Goal: Entertainment & Leisure: Consume media (video, audio)

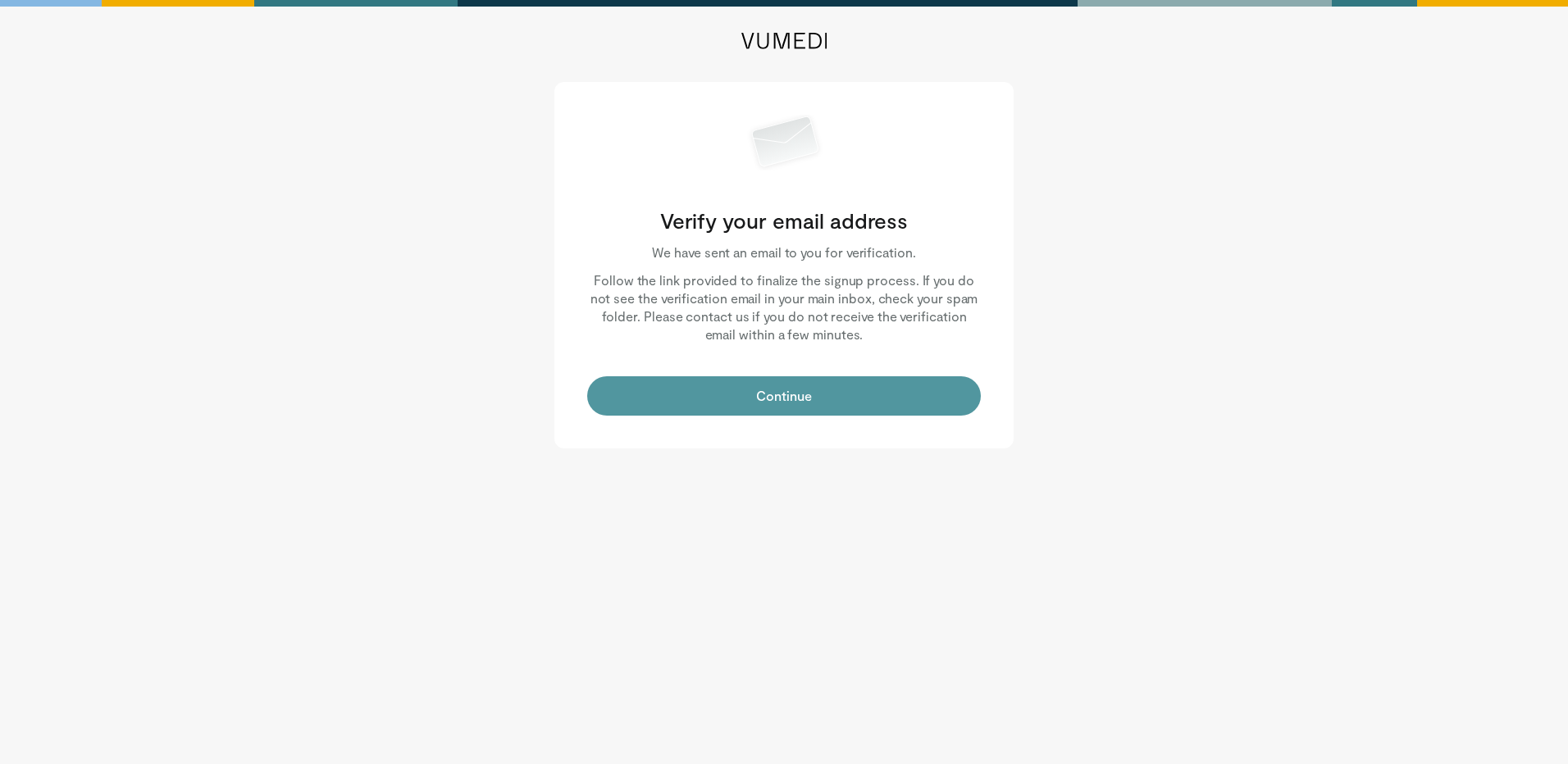
click at [836, 385] on button "Continue" at bounding box center [784, 396] width 393 height 39
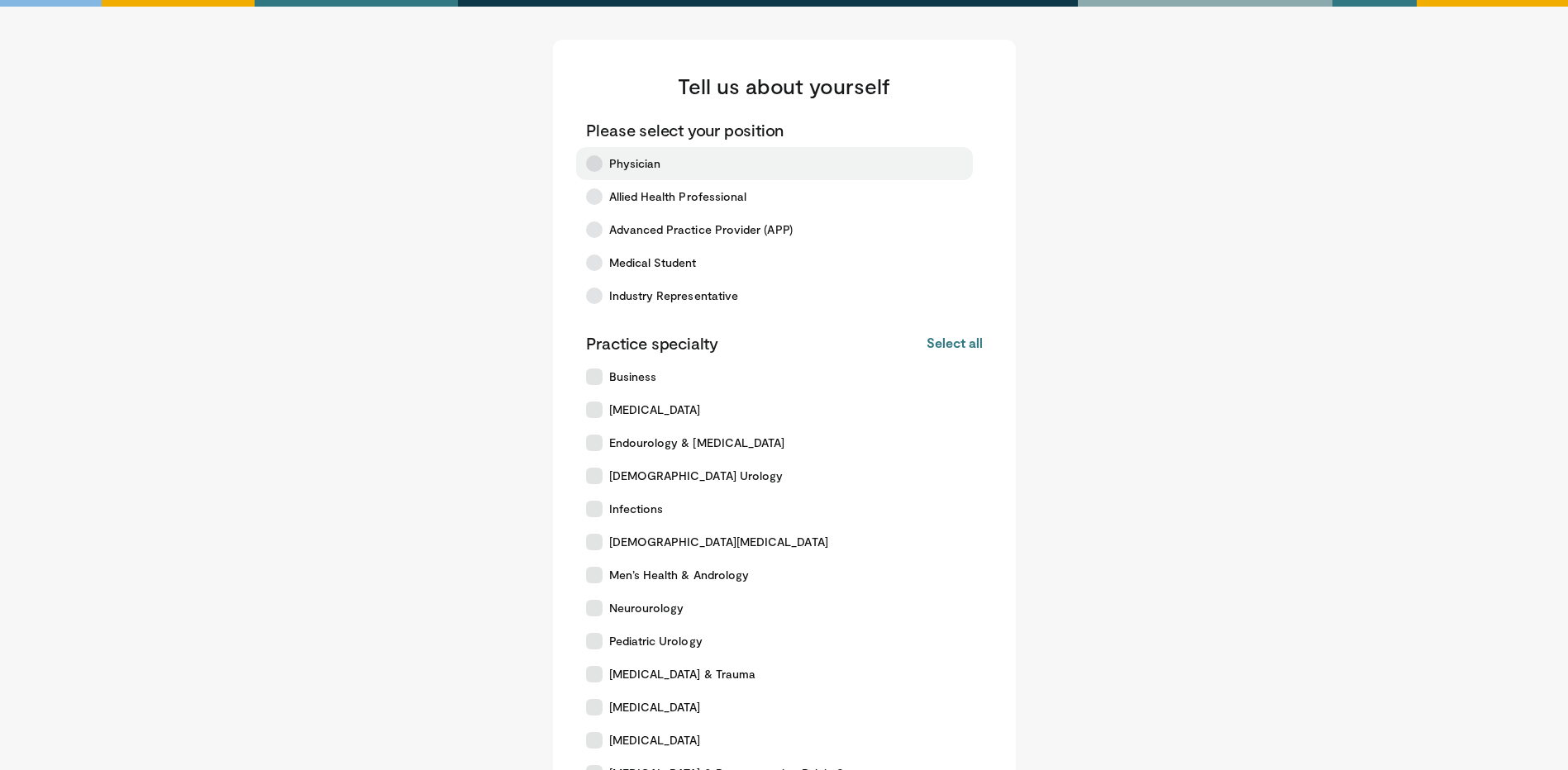
click at [608, 164] on label "Physician" at bounding box center [774, 164] width 396 height 33
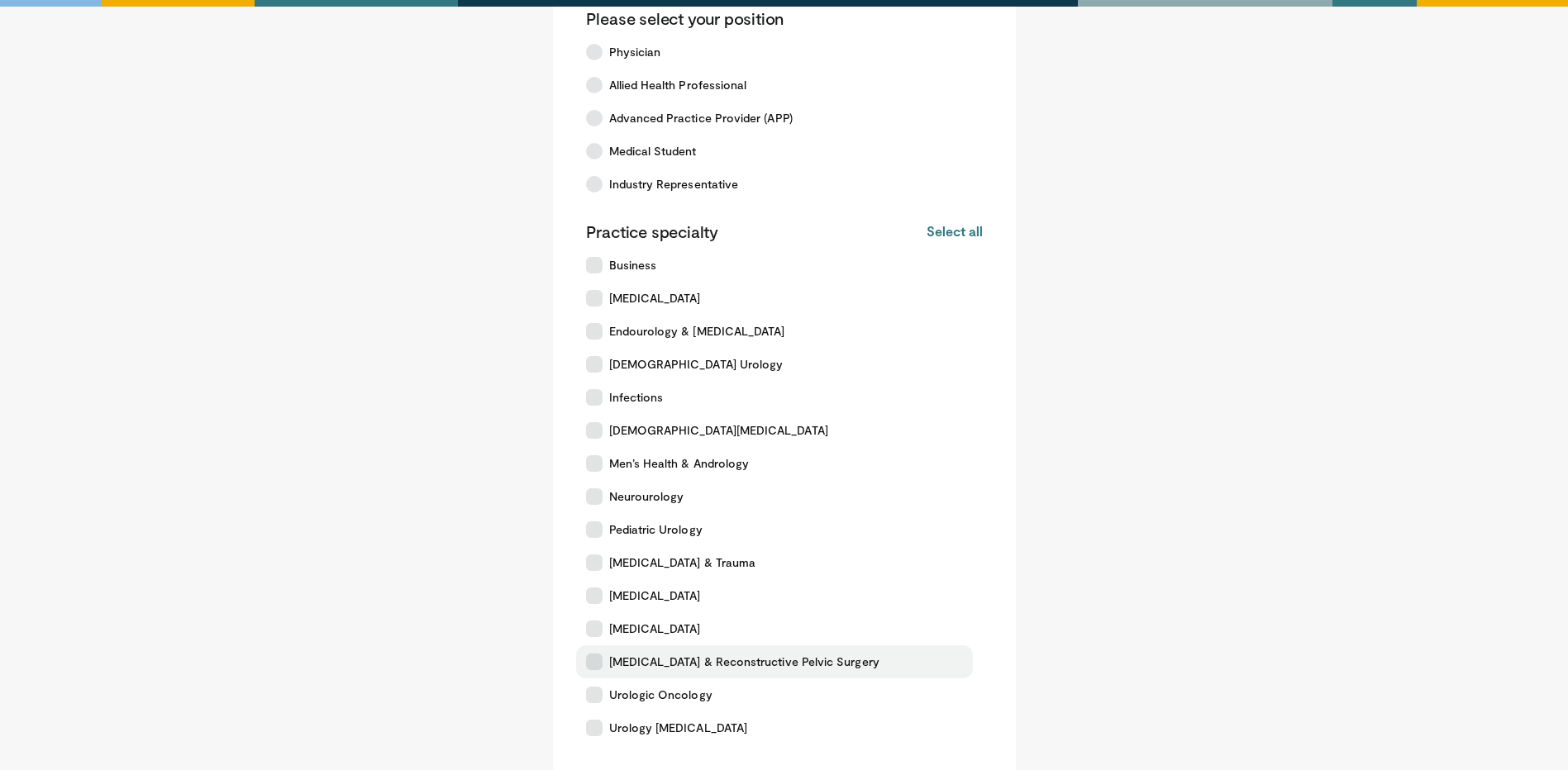
scroll to position [83, 0]
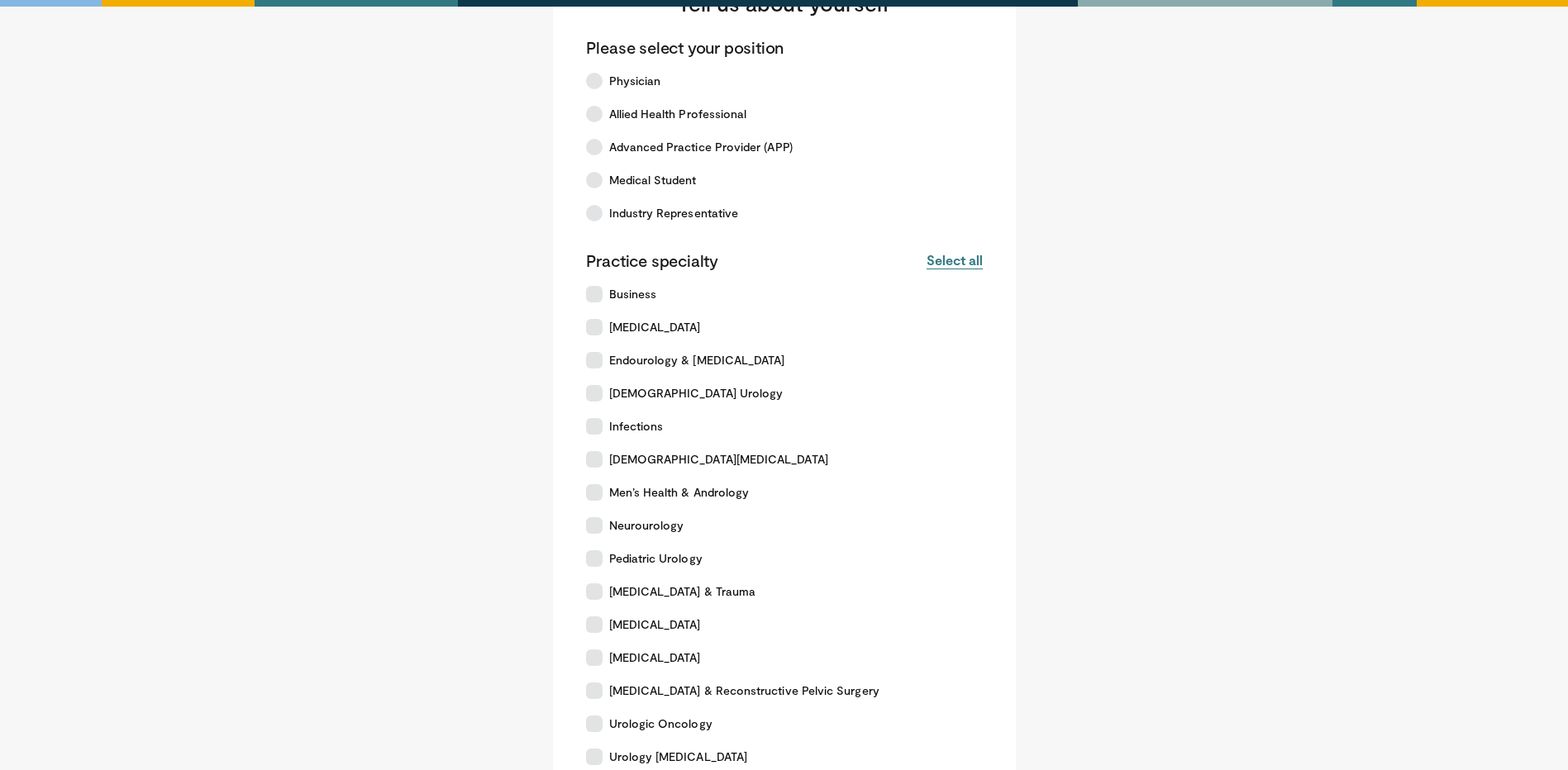
click at [947, 260] on button "Select all" at bounding box center [954, 260] width 55 height 18
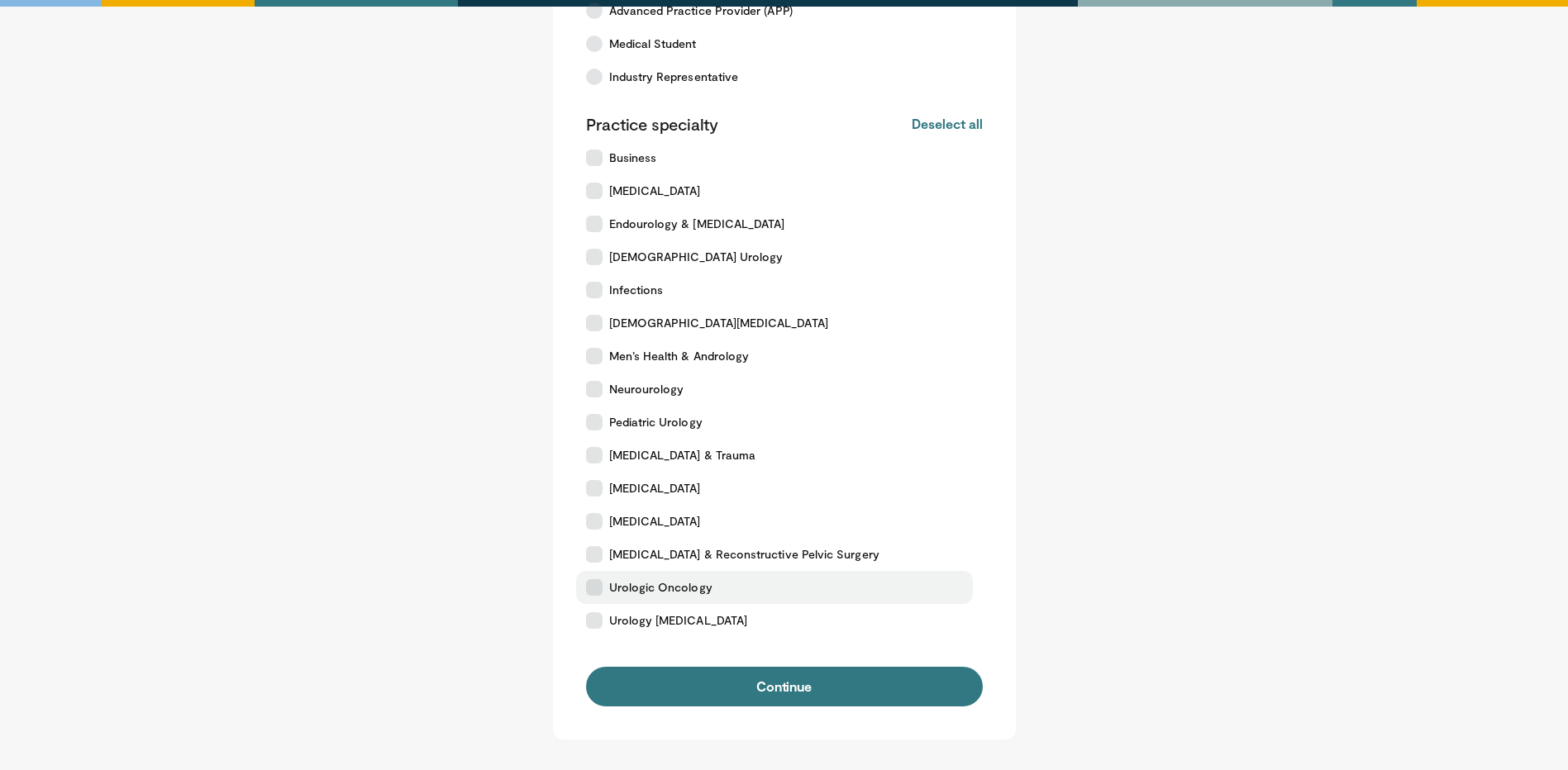
scroll to position [352, 0]
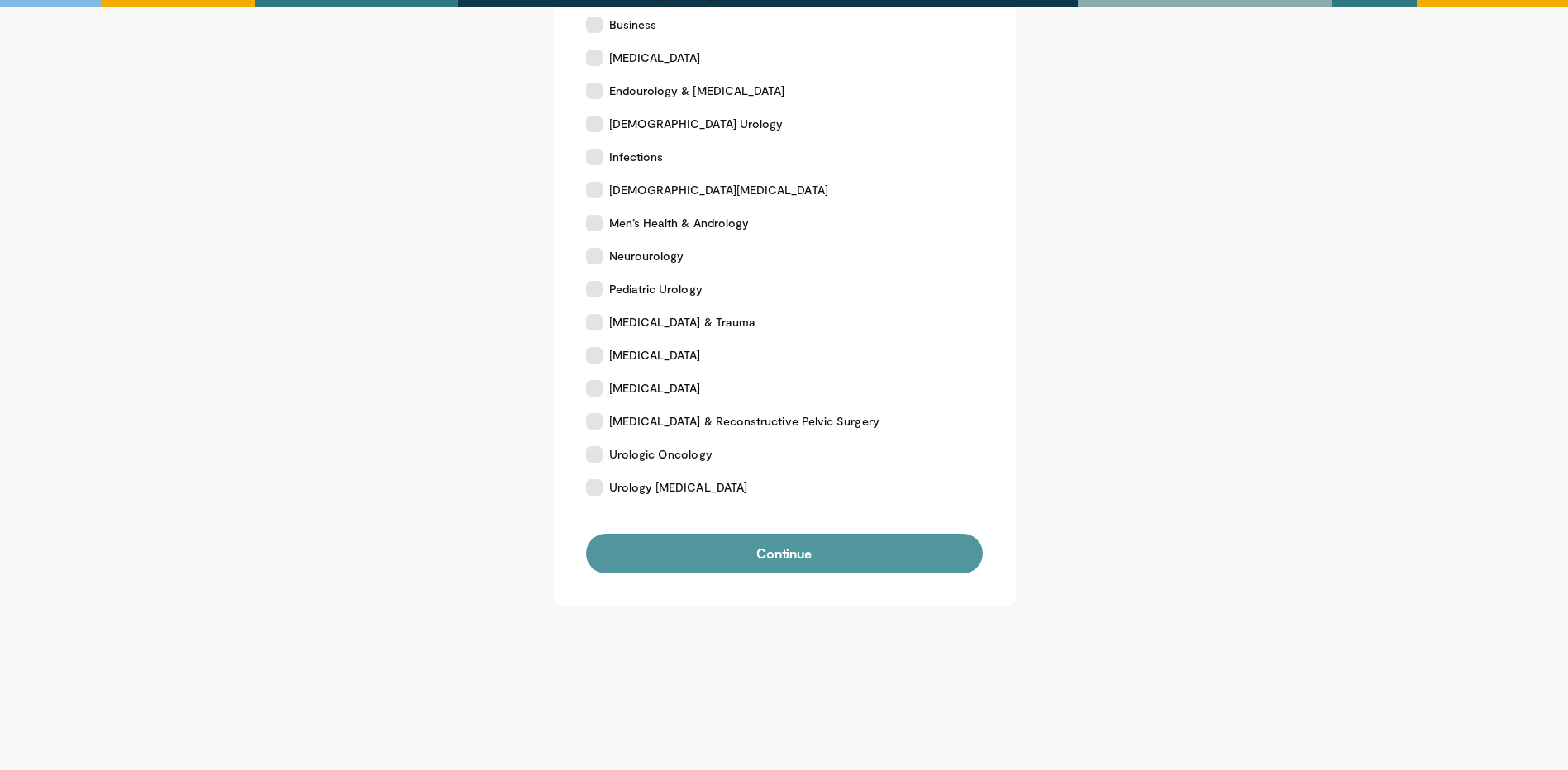
click at [797, 540] on button "Continue" at bounding box center [784, 553] width 396 height 39
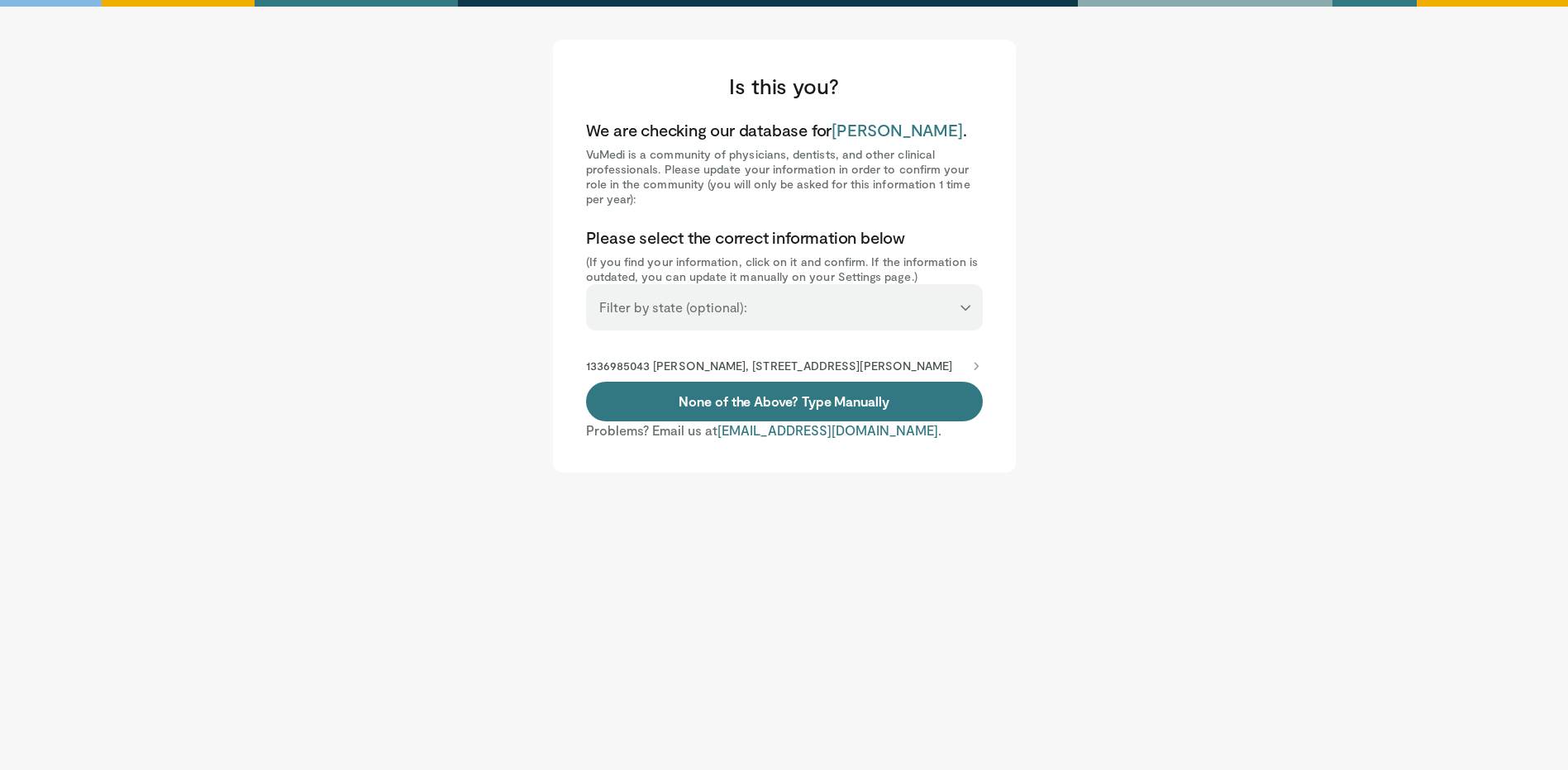
click at [955, 316] on div "**********" at bounding box center [784, 307] width 396 height 46
click at [965, 308] on select "**********" at bounding box center [784, 300] width 396 height 32
select select "**"
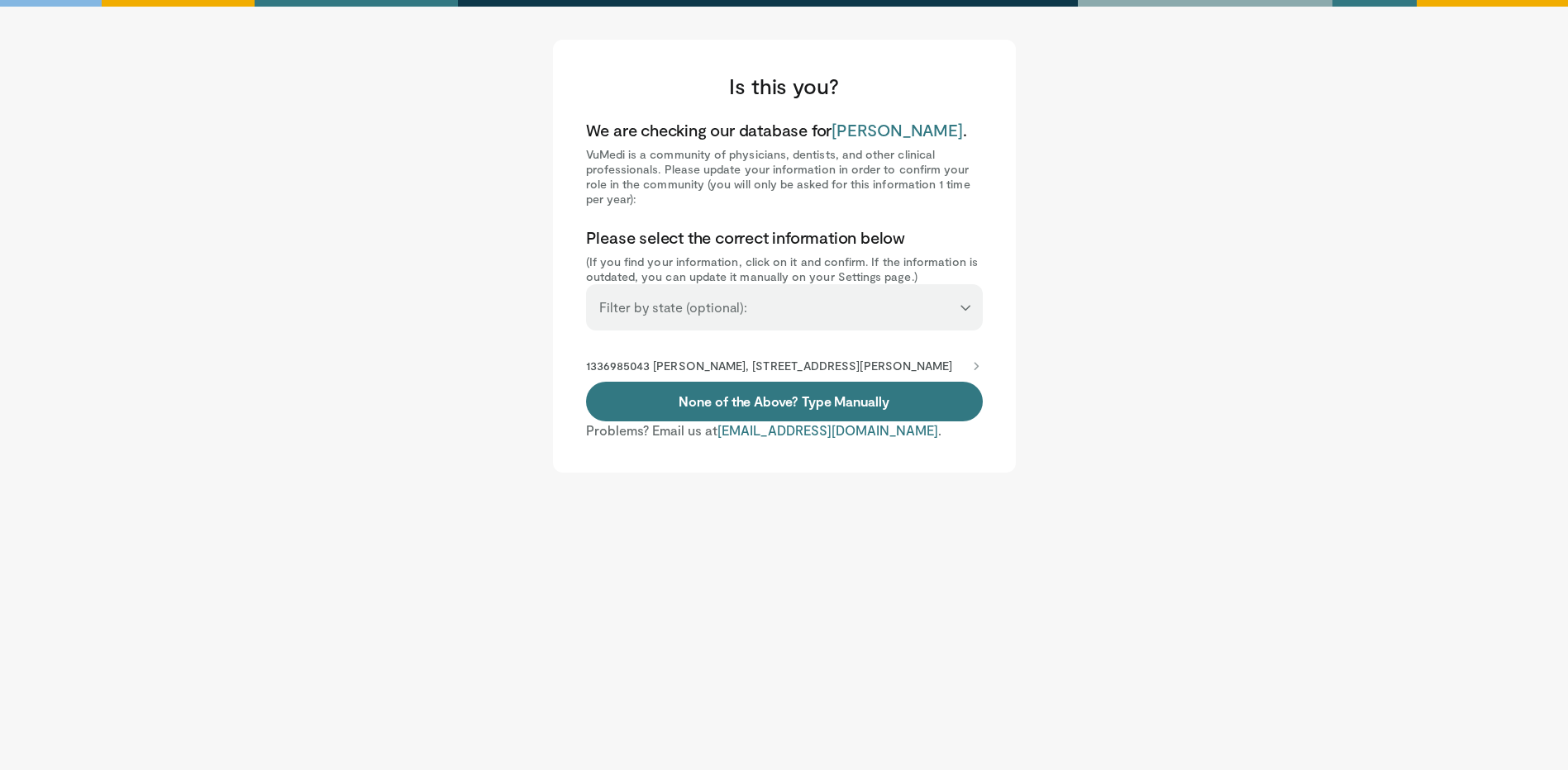
click at [586, 284] on select "**********" at bounding box center [784, 300] width 396 height 32
click at [751, 382] on li "1336985043 Mahziar Khazaali, 11 Nevins St Ste 303, Brighton, MA, 02135-3514" at bounding box center [784, 366] width 396 height 32
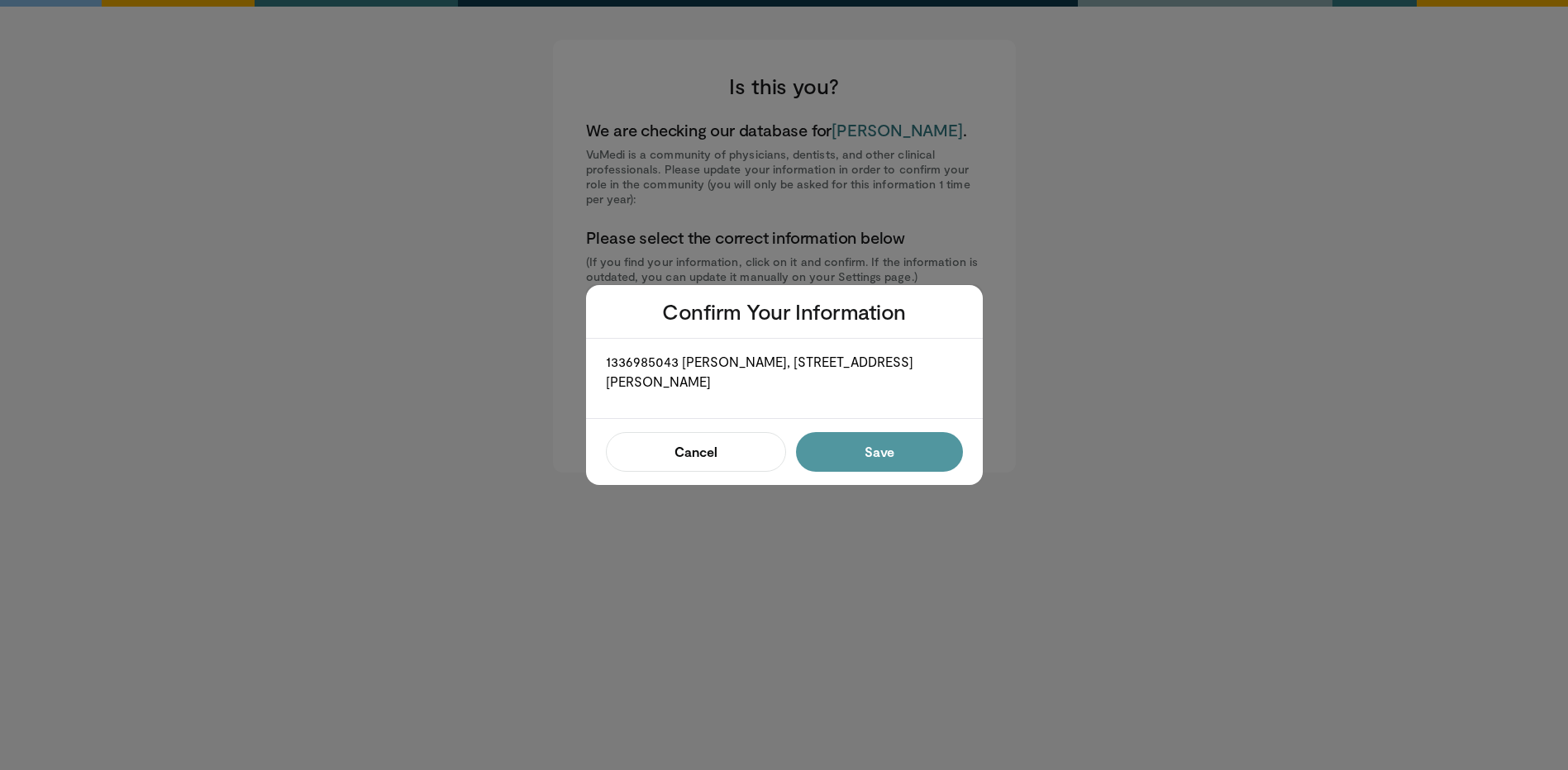
click at [845, 454] on button "Save" at bounding box center [879, 451] width 166 height 39
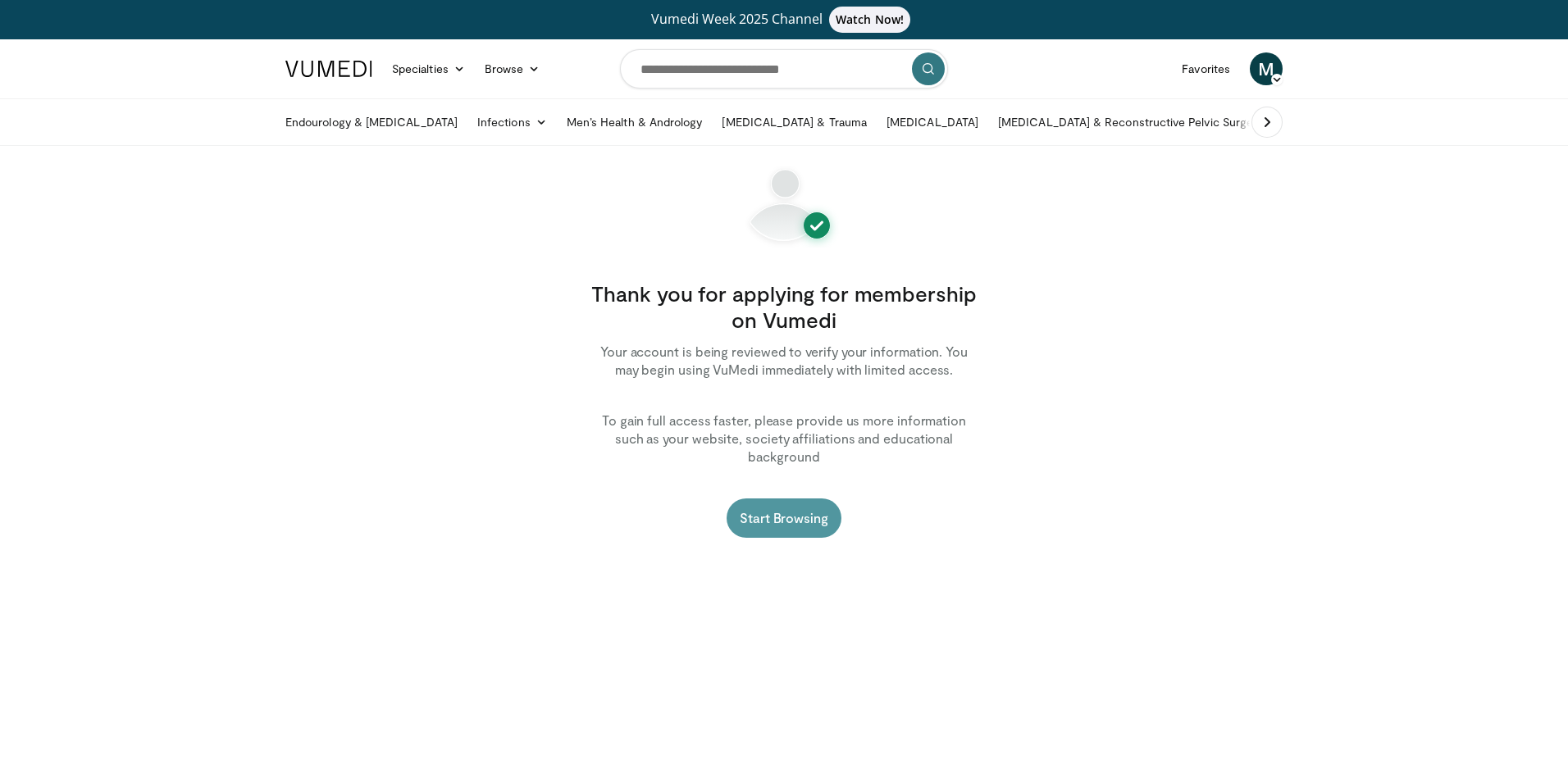
click at [767, 518] on link "Start Browsing" at bounding box center [784, 518] width 114 height 39
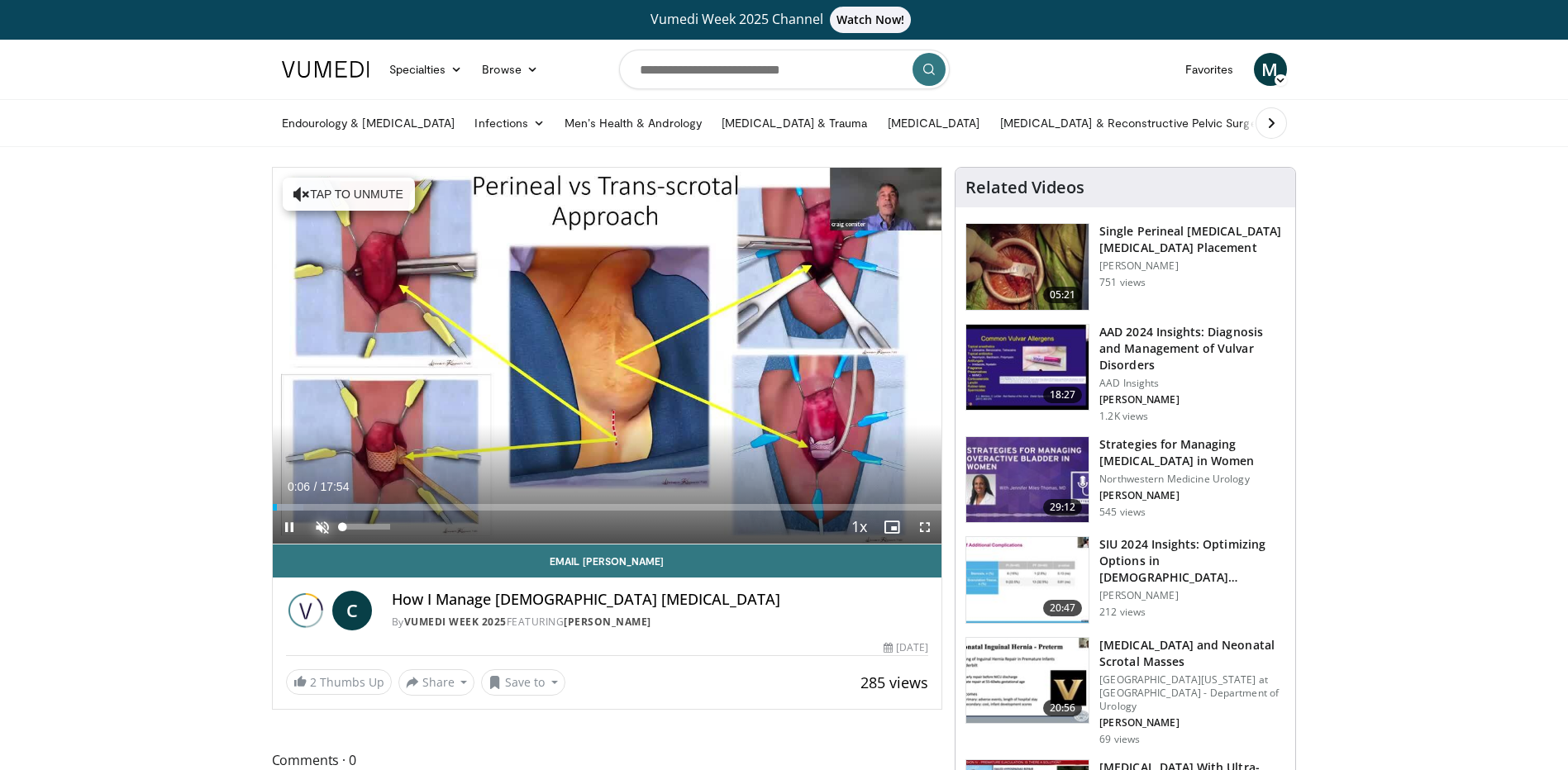
click at [325, 525] on span "Video Player" at bounding box center [323, 528] width 33 height 33
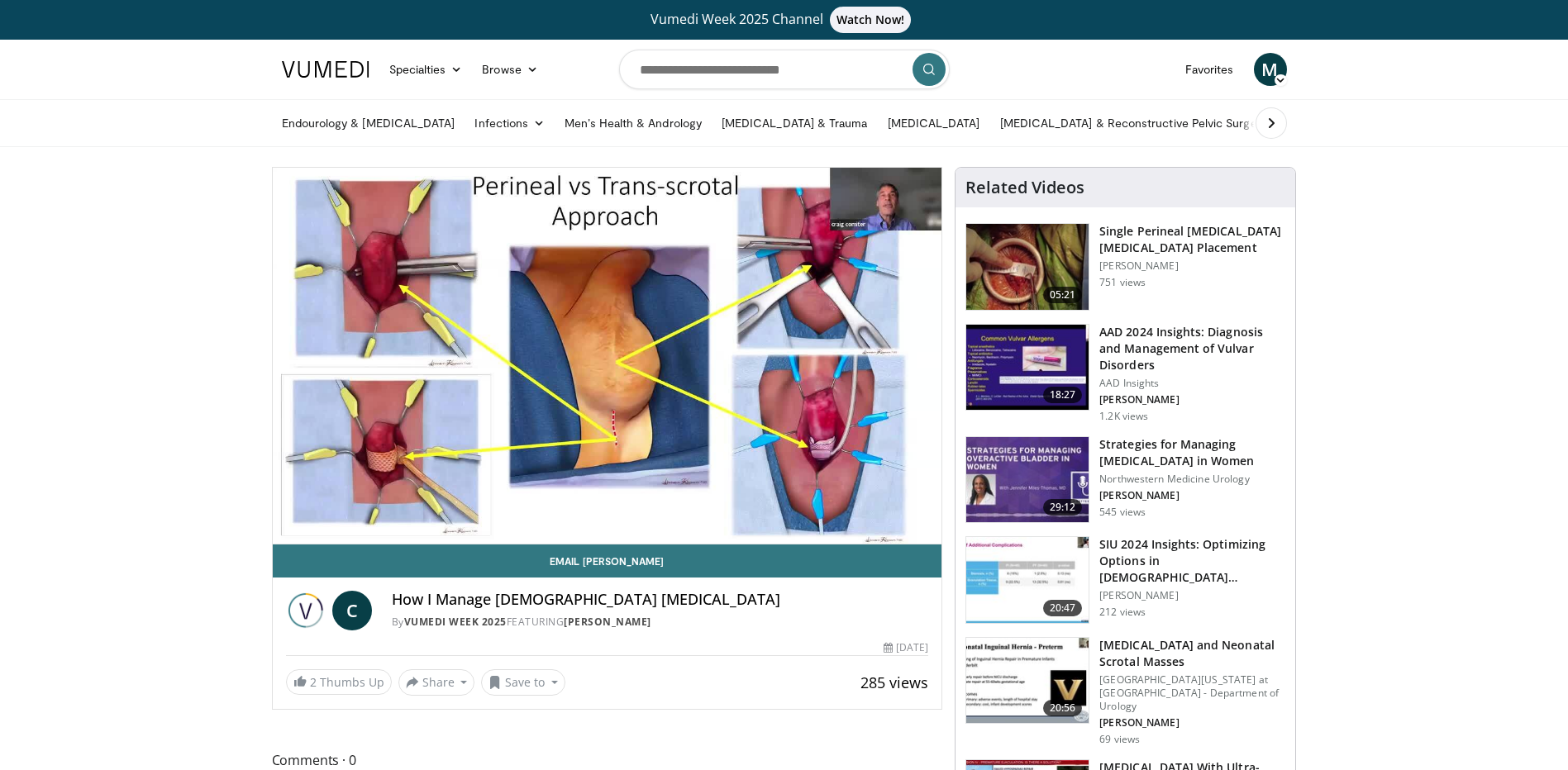
drag, startPoint x: 388, startPoint y: 531, endPoint x: 359, endPoint y: 533, distance: 29.1
click at [359, 533] on video-js "**********" at bounding box center [607, 356] width 669 height 377
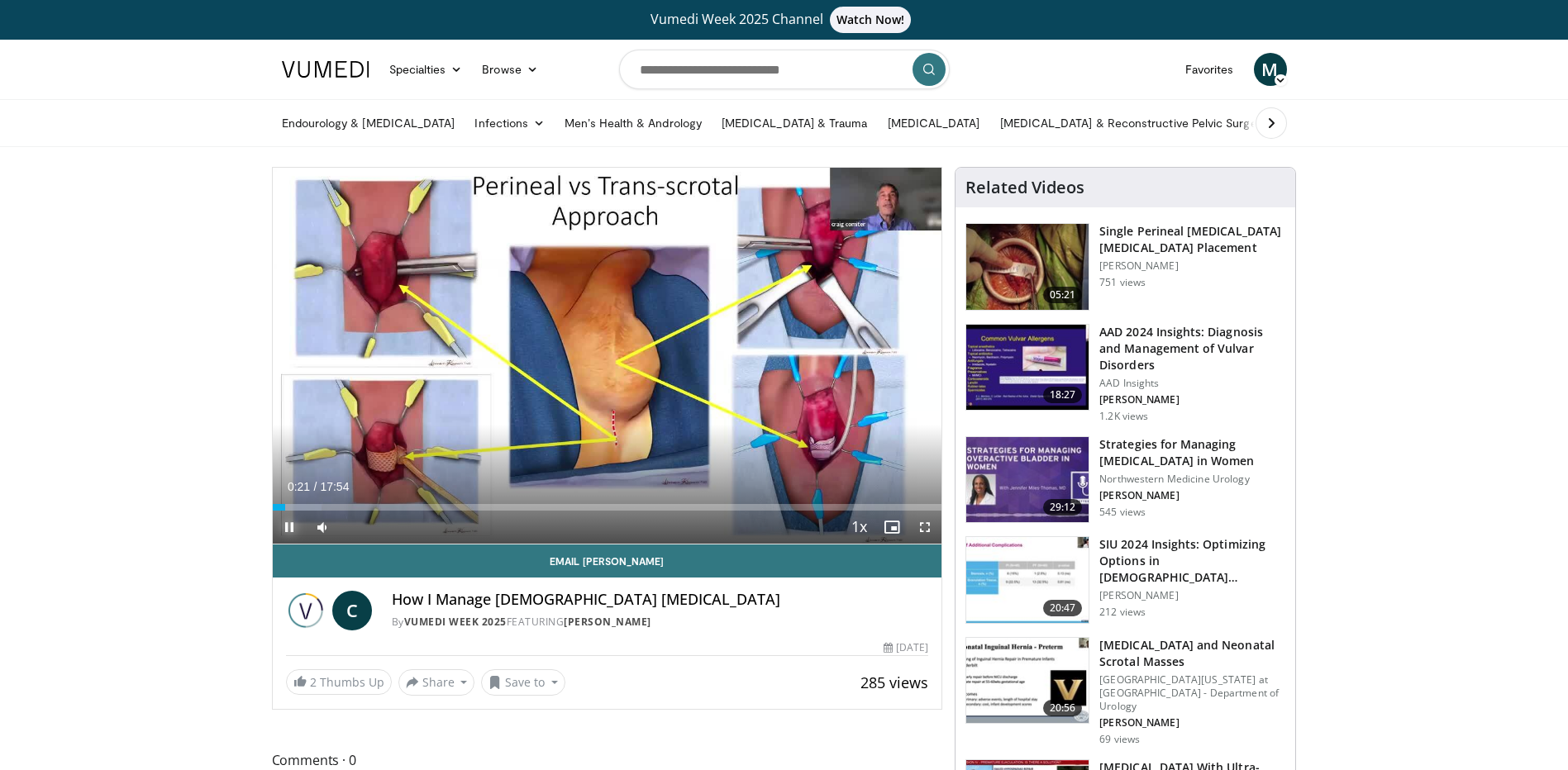
click at [295, 534] on span "Video Player" at bounding box center [289, 528] width 33 height 33
click at [279, 508] on div "Progress Bar" at bounding box center [280, 507] width 2 height 7
click at [294, 528] on span "Video Player" at bounding box center [289, 528] width 33 height 33
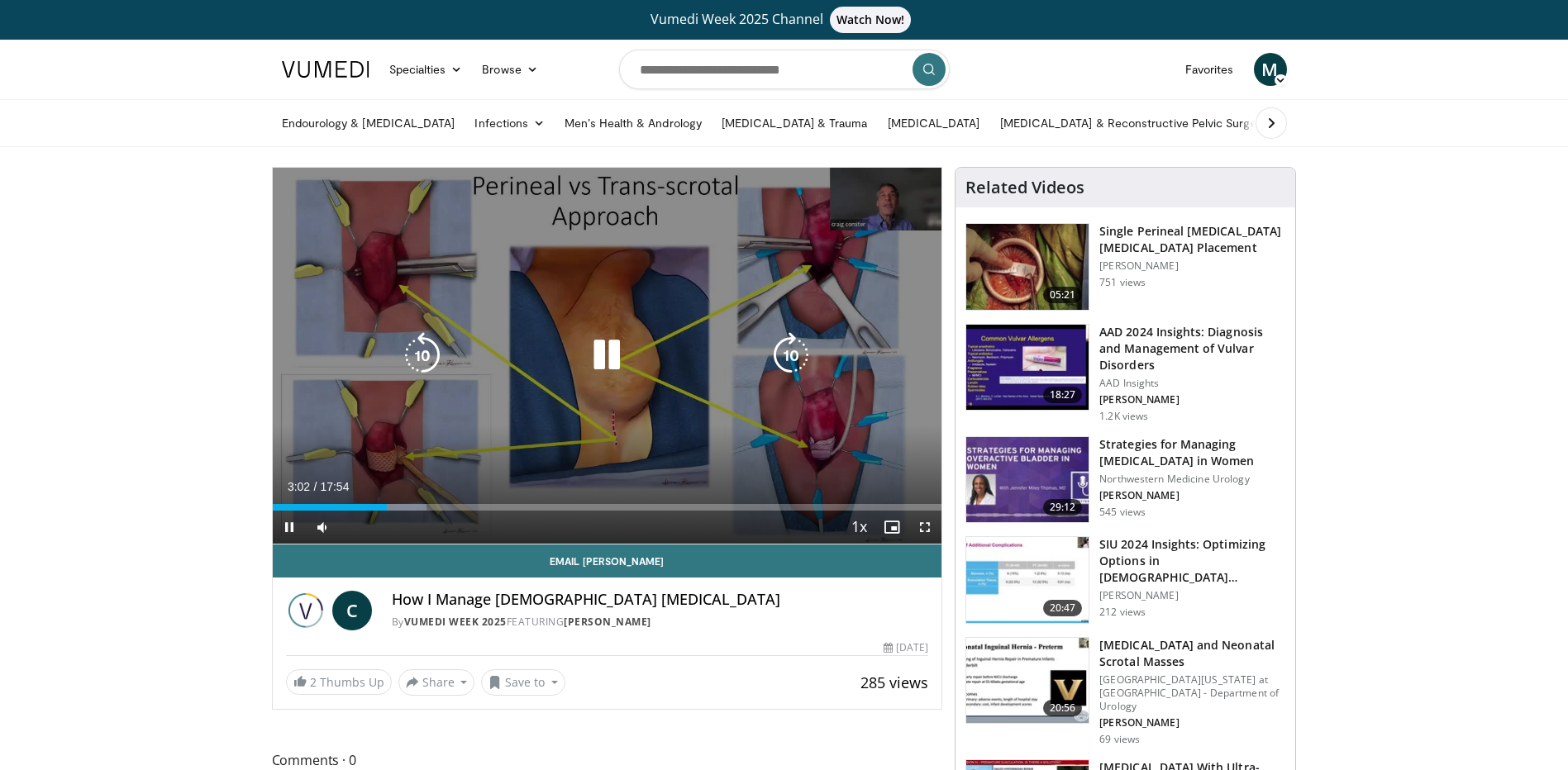
click at [416, 355] on icon "Video Player" at bounding box center [421, 354] width 46 height 46
click at [610, 352] on icon "Video Player" at bounding box center [606, 354] width 46 height 46
click at [592, 363] on icon "Video Player" at bounding box center [606, 354] width 46 height 46
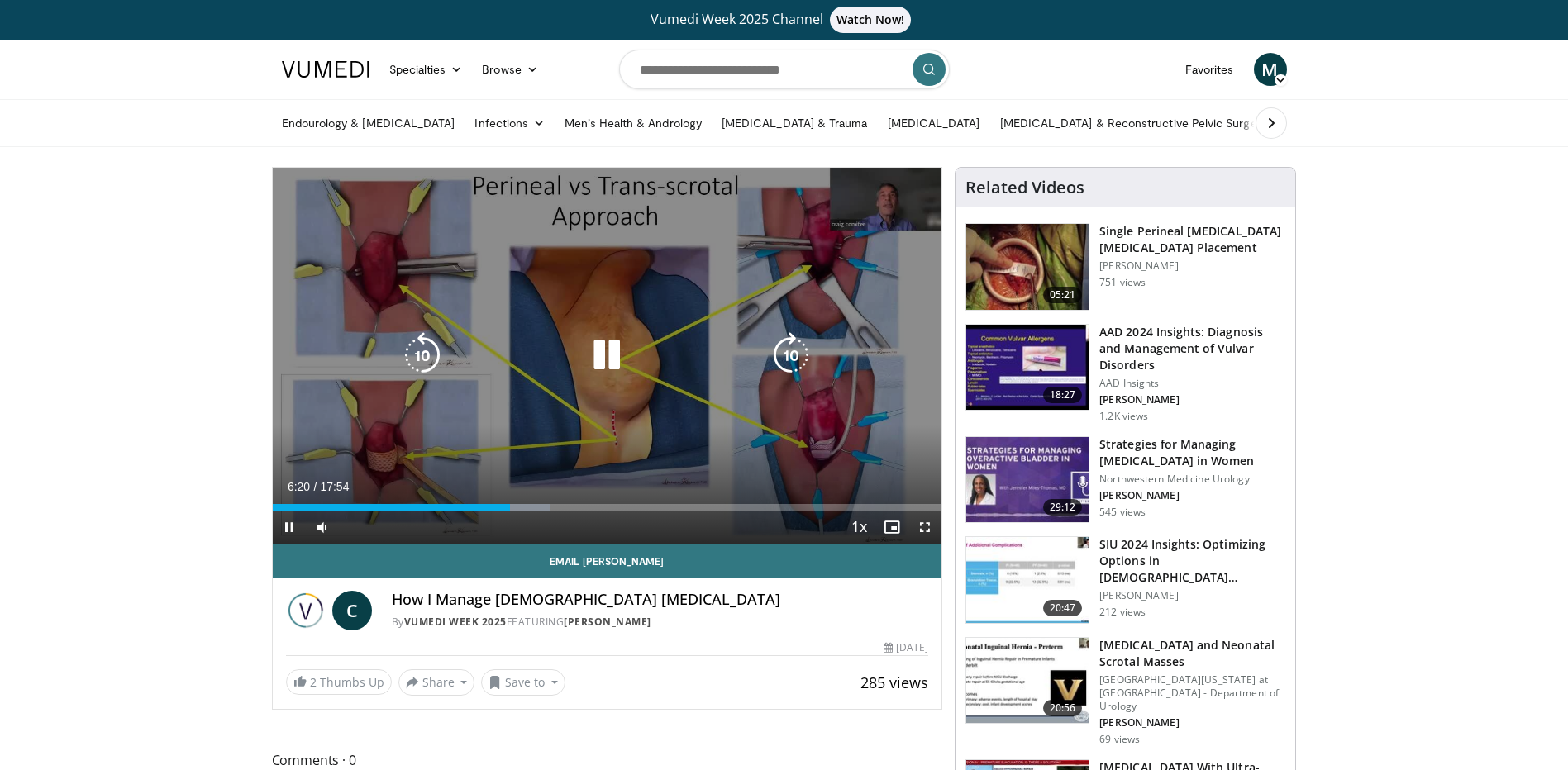
click at [607, 371] on icon "Video Player" at bounding box center [606, 354] width 46 height 46
click at [599, 365] on icon "Video Player" at bounding box center [606, 354] width 46 height 46
click at [414, 359] on icon "Video Player" at bounding box center [421, 354] width 46 height 46
click at [439, 363] on icon "Video Player" at bounding box center [421, 354] width 46 height 46
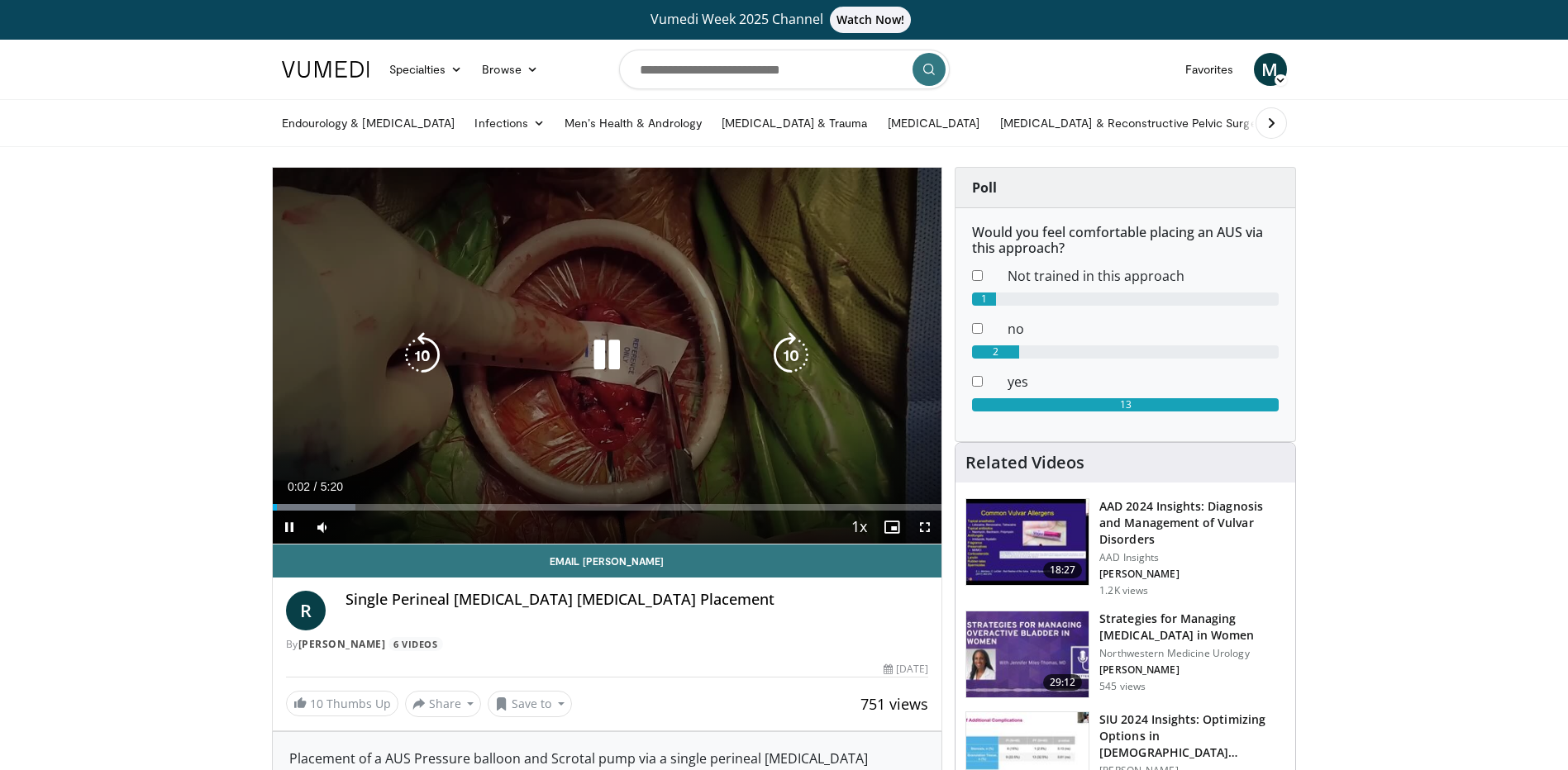
click at [606, 360] on icon "Video Player" at bounding box center [606, 354] width 46 height 46
click at [590, 329] on div "10 seconds Tap to unmute" at bounding box center [607, 356] width 669 height 376
click at [581, 353] on div "Video Player" at bounding box center [606, 355] width 401 height 33
click at [600, 359] on icon "Video Player" at bounding box center [606, 354] width 46 height 46
click at [607, 365] on icon "Video Player" at bounding box center [606, 354] width 46 height 46
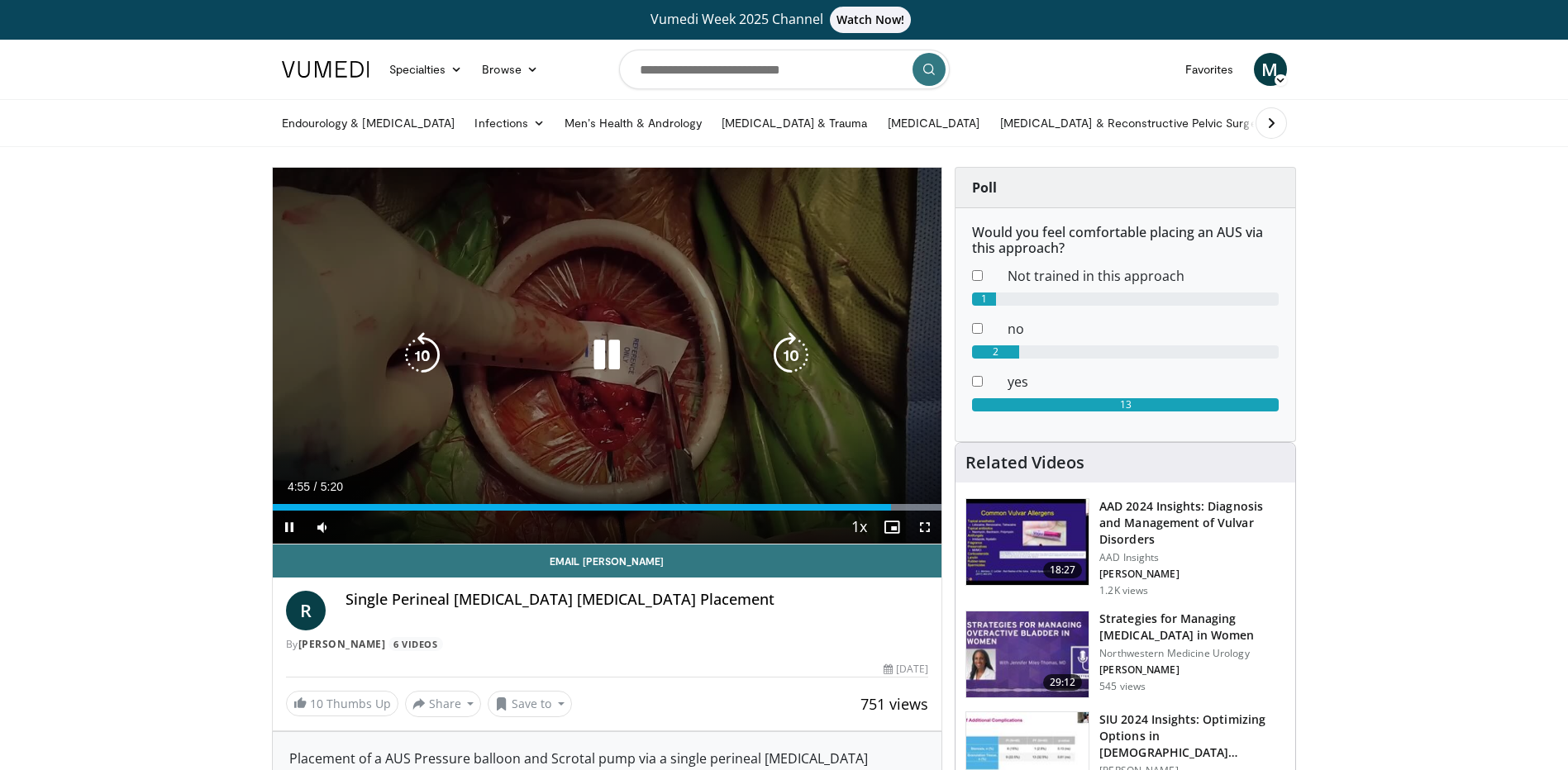
click at [610, 370] on icon "Video Player" at bounding box center [606, 354] width 46 height 46
click at [608, 355] on icon "Video Player" at bounding box center [606, 354] width 46 height 46
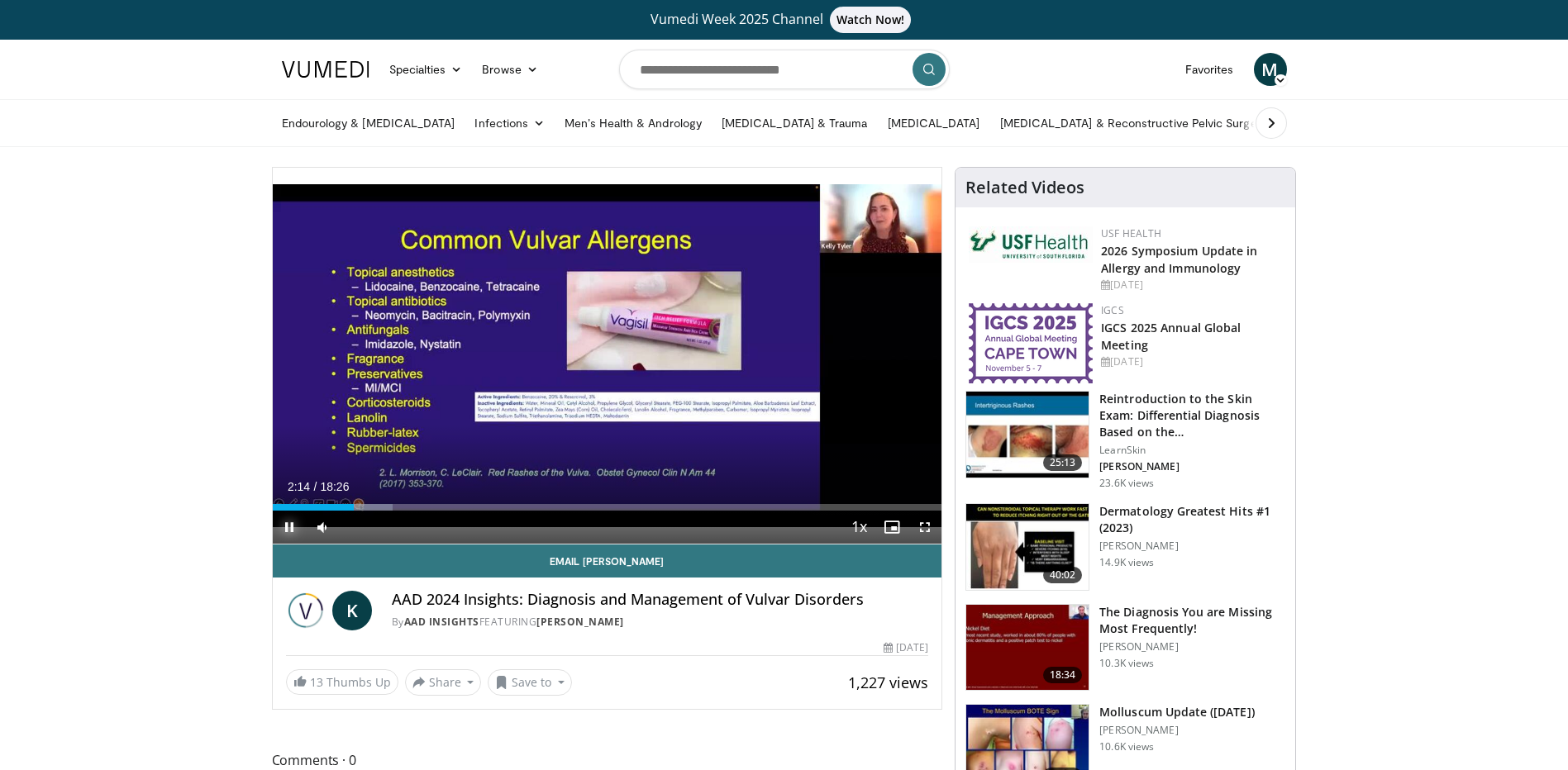
click at [291, 530] on span "Video Player" at bounding box center [289, 528] width 33 height 33
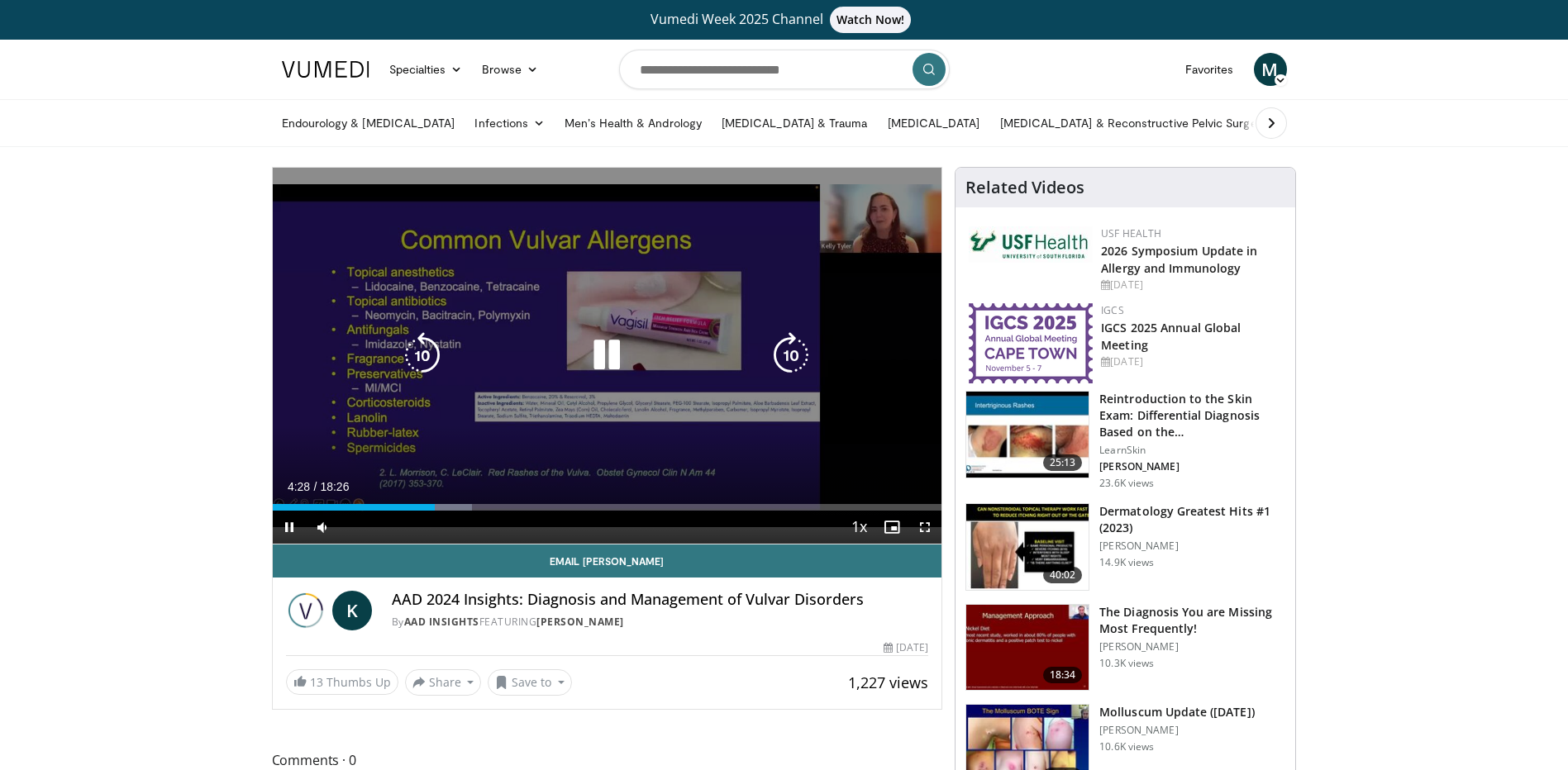
click at [417, 339] on icon "Video Player" at bounding box center [421, 354] width 46 height 46
click at [283, 522] on span "Video Player" at bounding box center [289, 528] width 33 height 33
click at [429, 360] on icon "Video Player" at bounding box center [421, 354] width 46 height 46
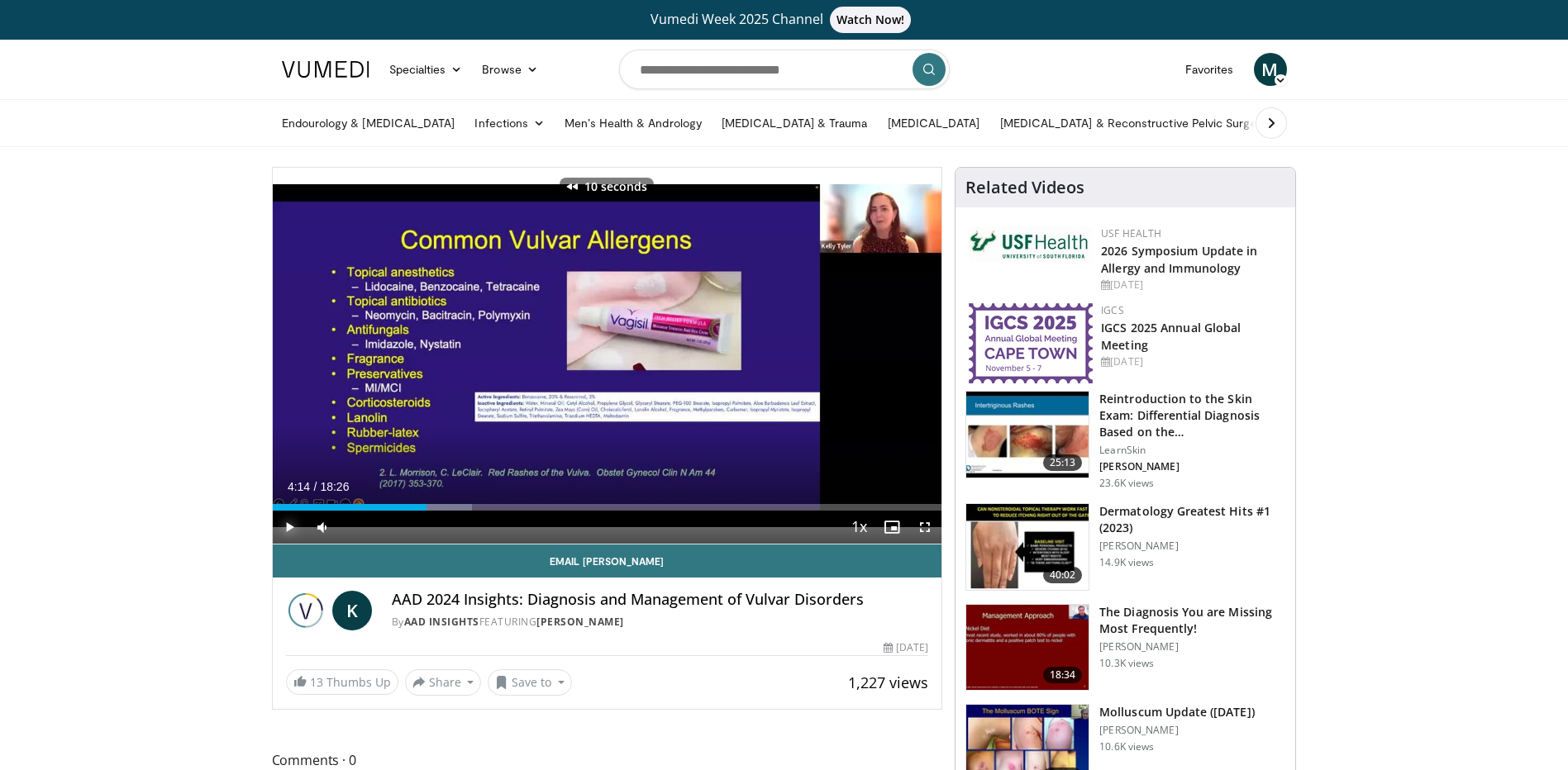
click at [291, 528] on span "Video Player" at bounding box center [289, 528] width 33 height 33
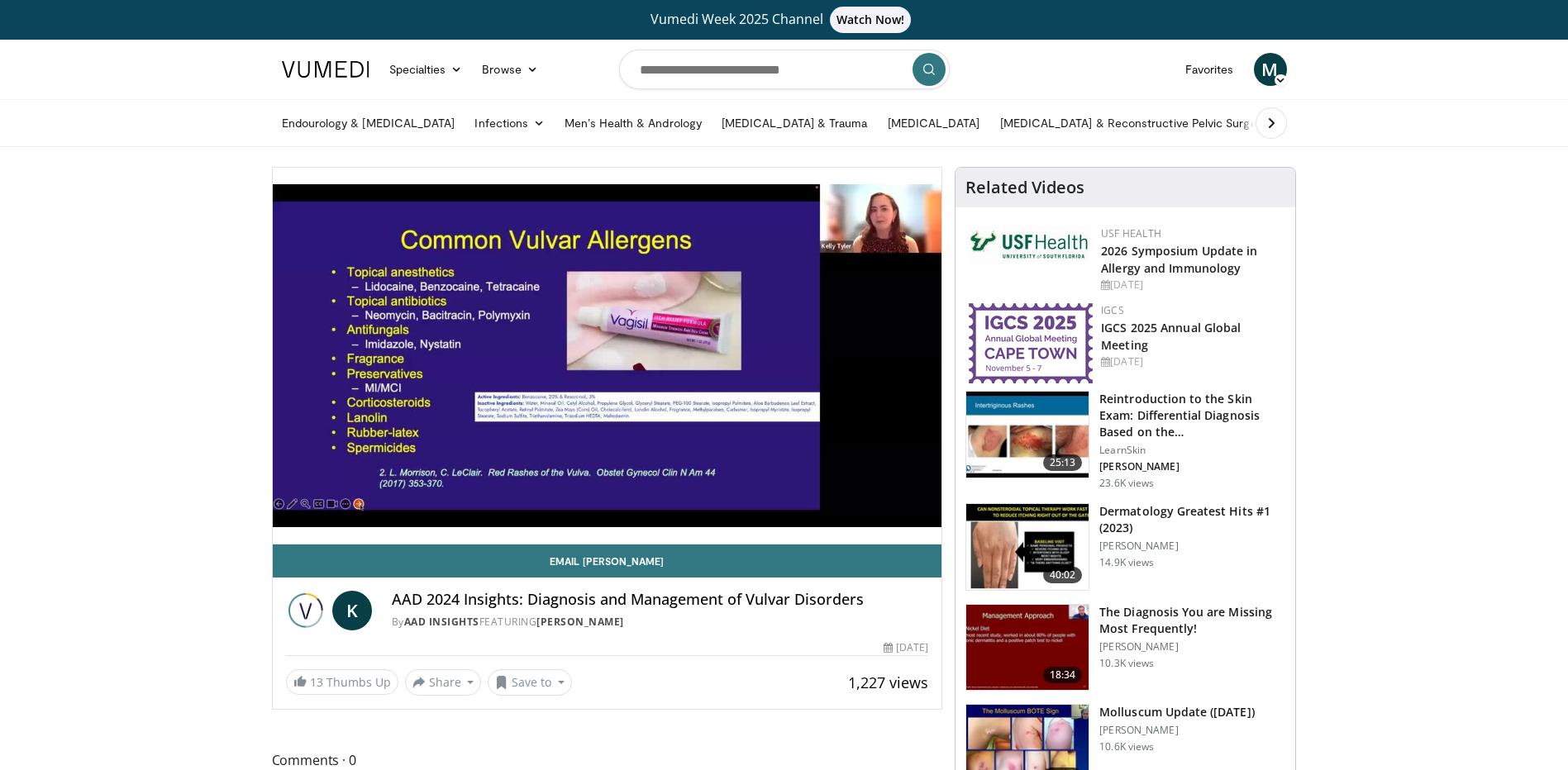
click at [288, 531] on div "10 seconds Tap to unmute" at bounding box center [607, 356] width 669 height 376
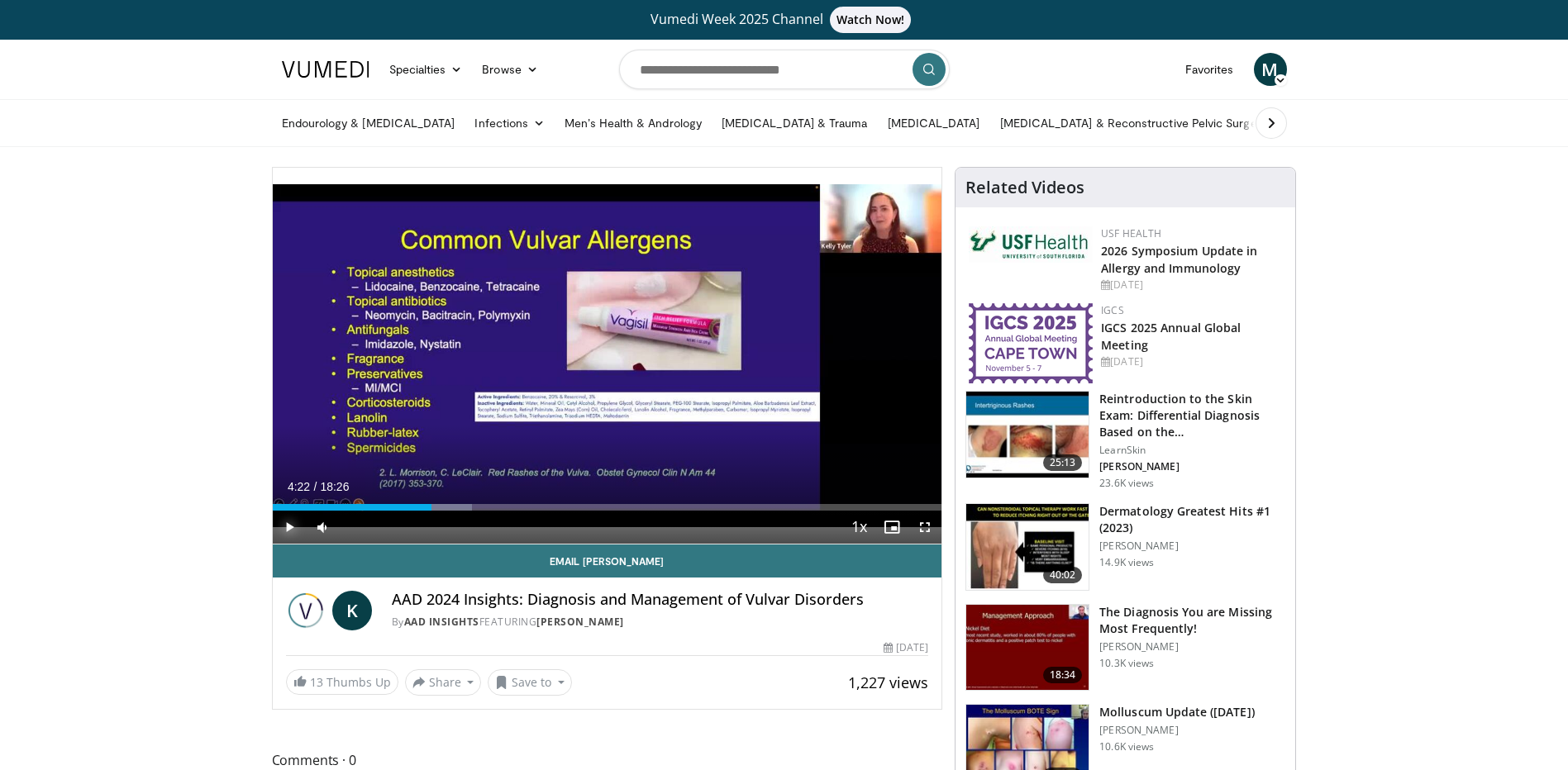
click at [288, 531] on span "Video Player" at bounding box center [289, 528] width 33 height 33
click at [288, 531] on video-js "**********" at bounding box center [607, 356] width 669 height 377
click at [289, 523] on span "Video Player" at bounding box center [289, 528] width 33 height 33
